Goal: Use online tool/utility: Utilize a website feature to perform a specific function

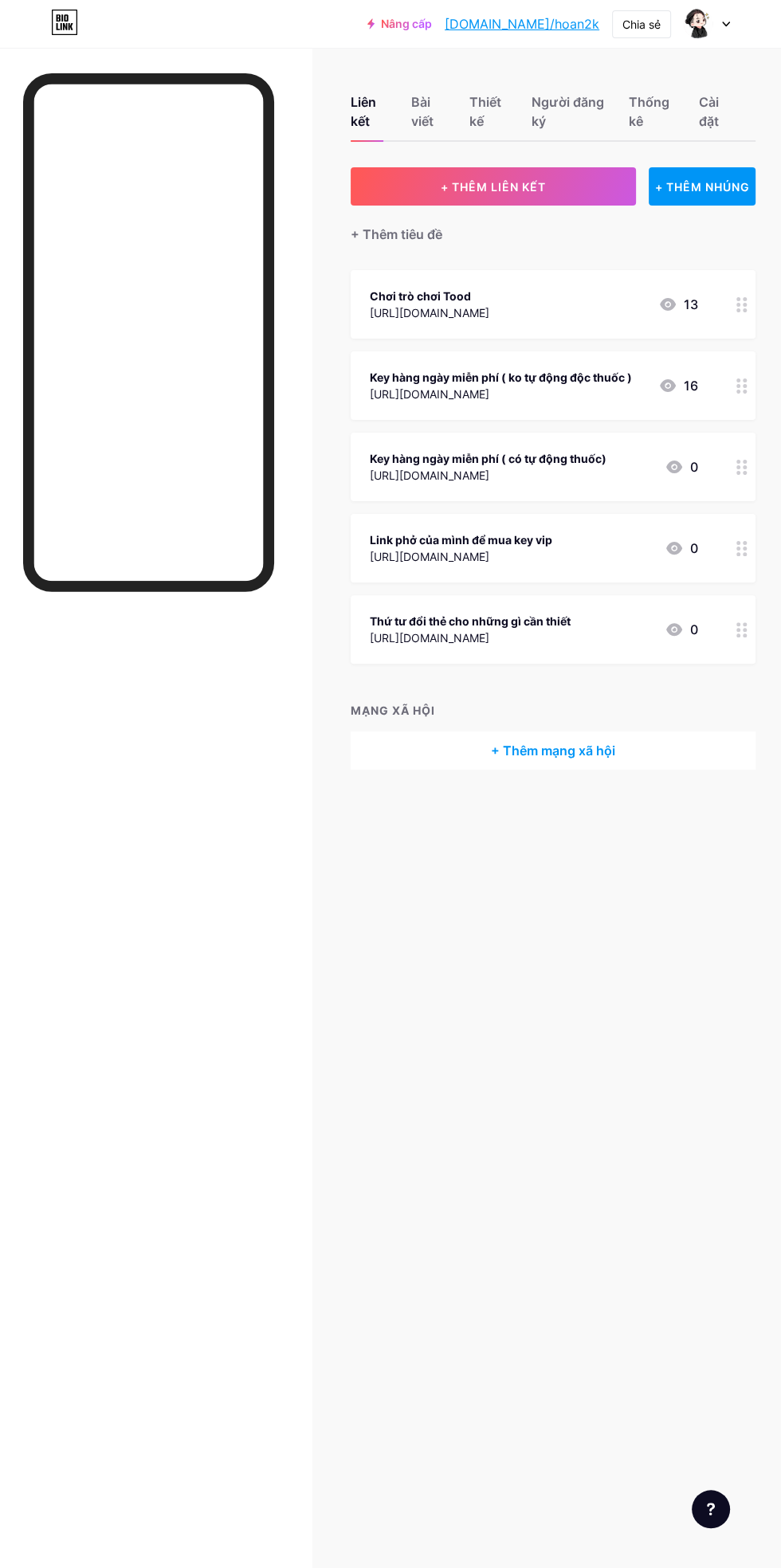
click at [490, 301] on div "Chơi trò chơi Tood" at bounding box center [429, 296] width 120 height 17
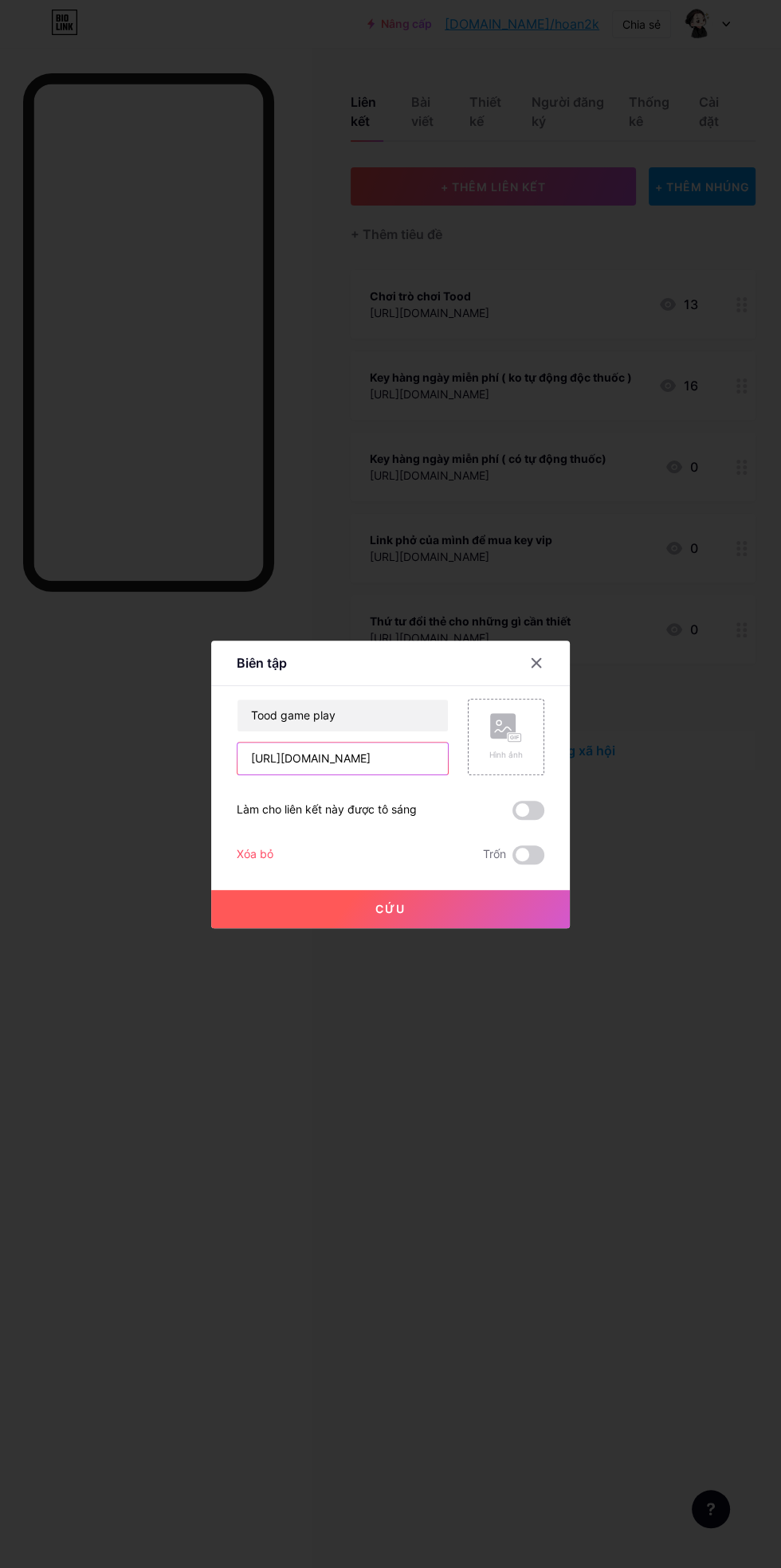
click at [407, 774] on input "[URL][DOMAIN_NAME]" at bounding box center [343, 758] width 210 height 32
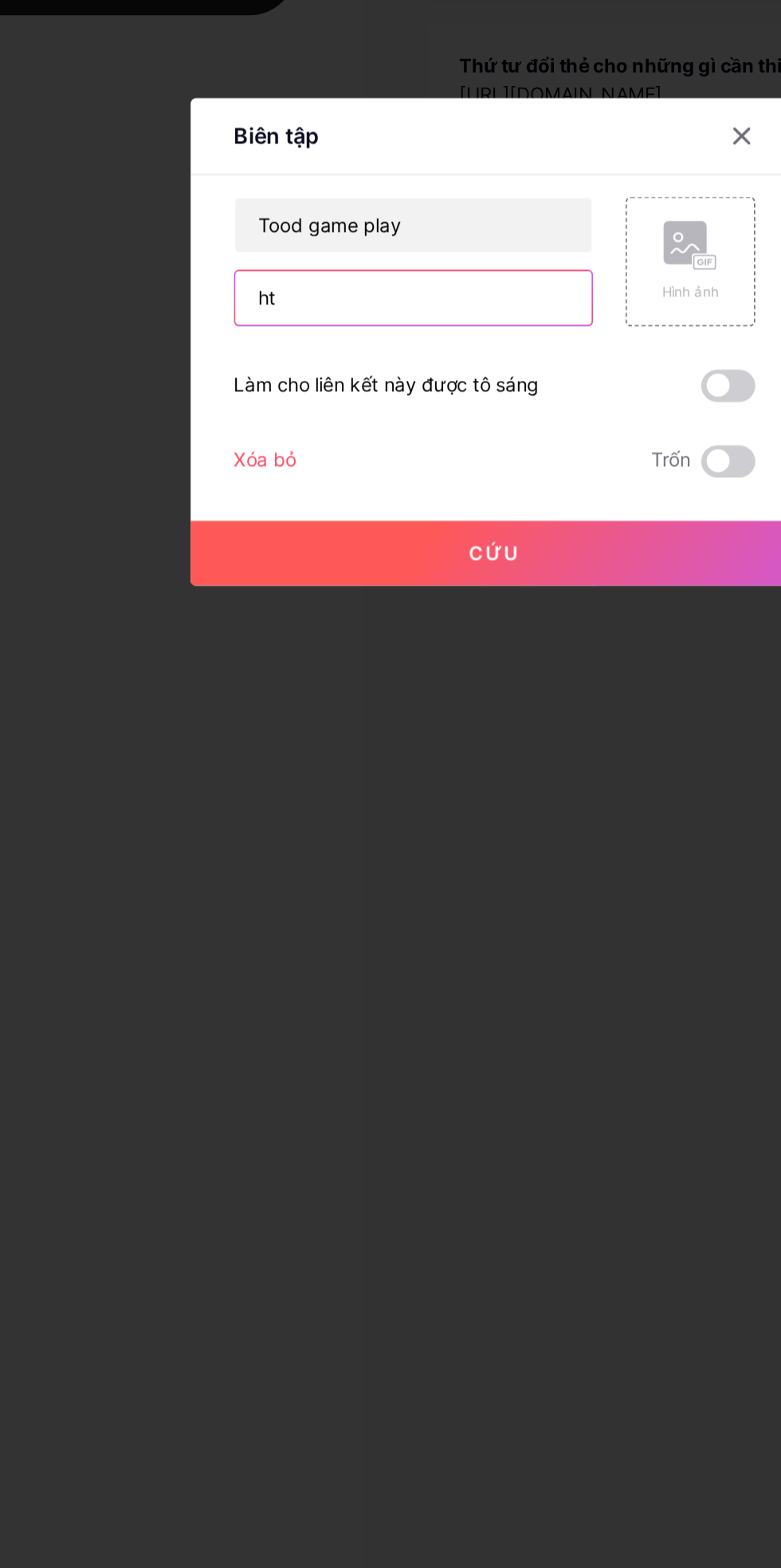
type input "h"
type input "[URL][DOMAIN_NAME]"
click at [428, 928] on button "Cứu" at bounding box center [390, 909] width 359 height 38
